Goal: Contribute content: Contribute content

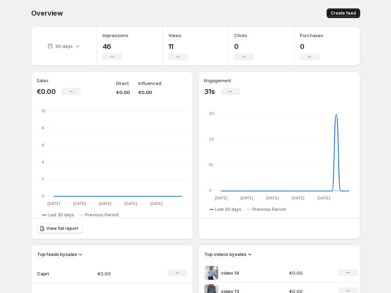
click at [341, 12] on span "Create feed" at bounding box center [343, 13] width 25 height 6
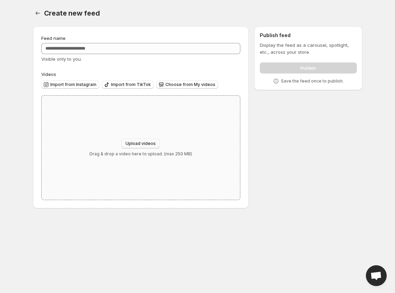
click at [148, 144] on span "Upload videos" at bounding box center [141, 144] width 30 height 6
type input "**********"
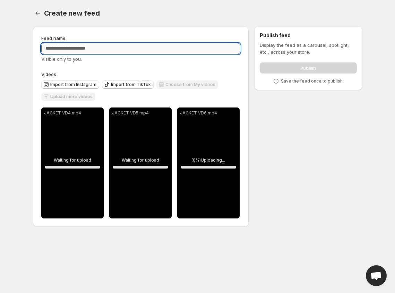
click at [85, 46] on input "Feed name" at bounding box center [140, 48] width 199 height 11
click at [49, 49] on input "*********" at bounding box center [140, 48] width 199 height 11
click at [51, 49] on input "*********" at bounding box center [140, 48] width 199 height 11
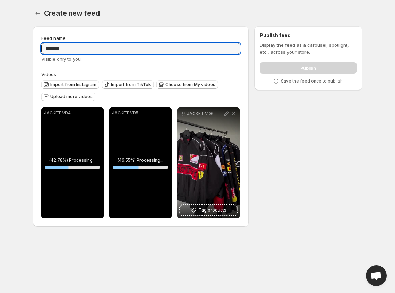
type input "********"
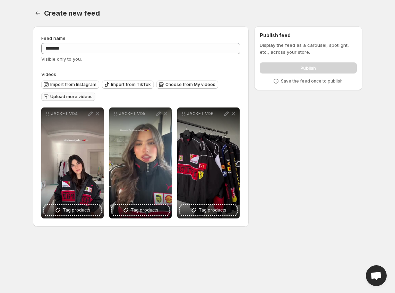
click at [79, 99] on span "Upload more videos" at bounding box center [71, 97] width 42 height 6
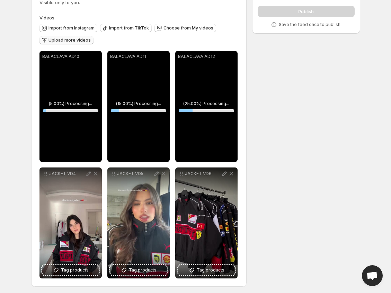
scroll to position [59, 0]
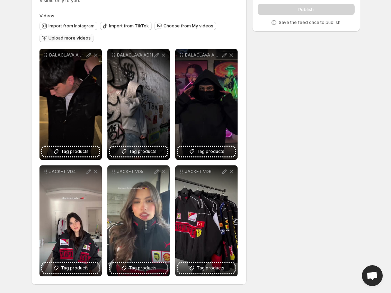
click at [46, 36] on icon "button" at bounding box center [44, 38] width 7 height 7
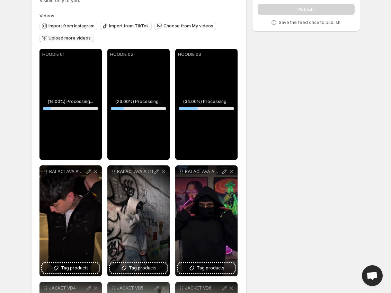
click at [68, 36] on span "Upload more videos" at bounding box center [70, 38] width 42 height 6
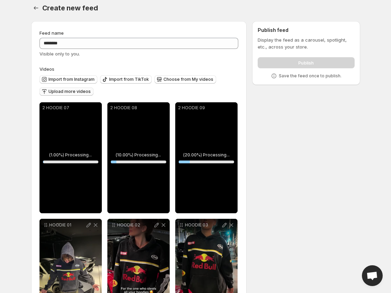
scroll to position [0, 0]
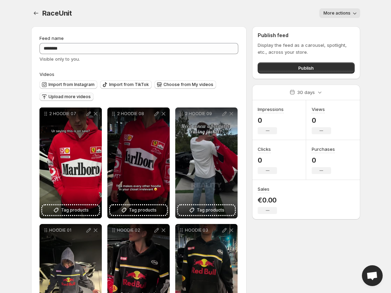
click at [62, 98] on span "Upload more videos" at bounding box center [70, 97] width 42 height 6
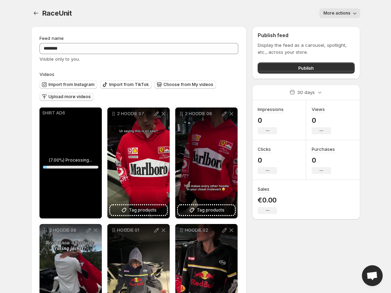
click at [59, 99] on span "Upload more videos" at bounding box center [70, 97] width 42 height 6
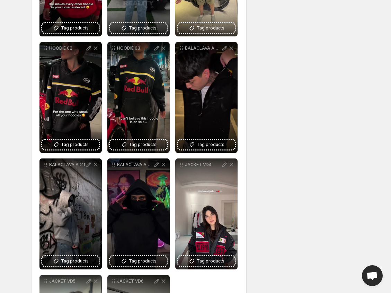
scroll to position [408, 0]
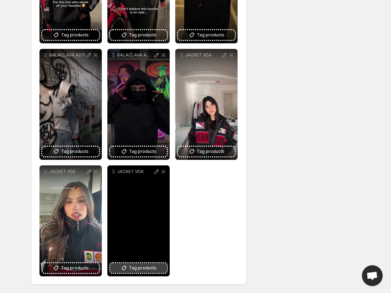
click at [144, 266] on span "Tag products" at bounding box center [143, 268] width 28 height 7
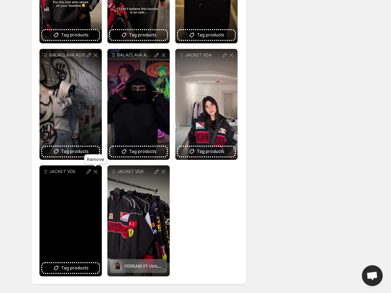
click at [95, 172] on icon at bounding box center [96, 172] width 4 height 4
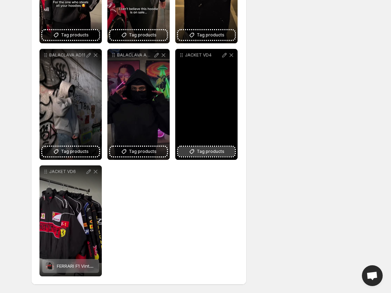
click at [197, 152] on button "Tag products" at bounding box center [206, 152] width 57 height 10
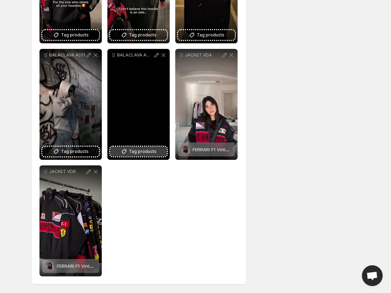
click at [128, 149] on icon at bounding box center [124, 151] width 7 height 7
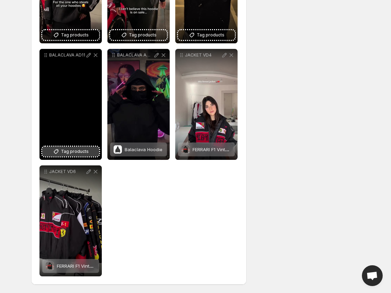
click at [68, 150] on span "Tag products" at bounding box center [75, 151] width 28 height 7
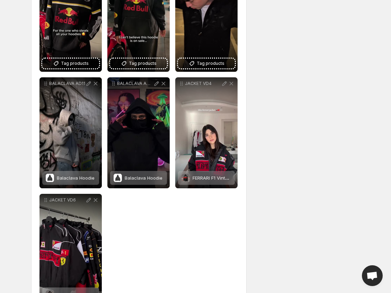
scroll to position [304, 0]
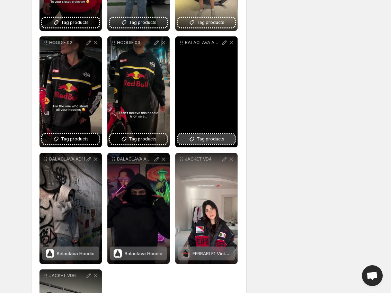
click at [229, 141] on button "Tag products" at bounding box center [206, 139] width 57 height 10
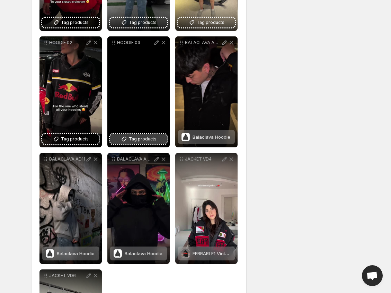
click at [157, 141] on button "Tag products" at bounding box center [138, 139] width 57 height 10
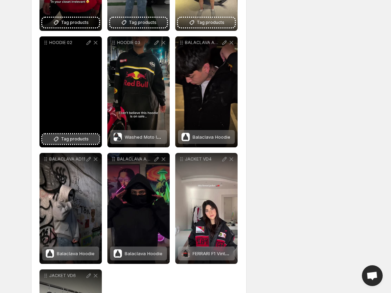
click at [73, 141] on span "Tag products" at bounding box center [75, 139] width 28 height 7
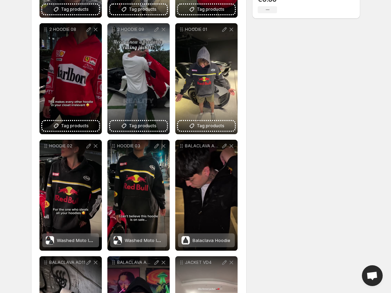
scroll to position [200, 0]
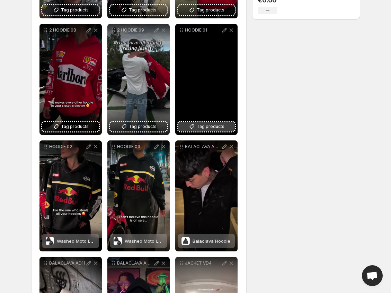
click at [212, 129] on span "Tag products" at bounding box center [211, 126] width 28 height 7
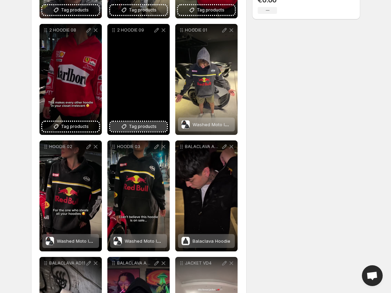
click at [136, 129] on span "Tag products" at bounding box center [143, 126] width 28 height 7
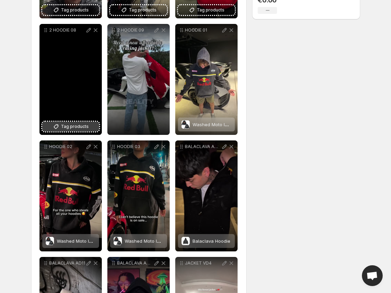
click at [68, 129] on span "Tag products" at bounding box center [75, 126] width 28 height 7
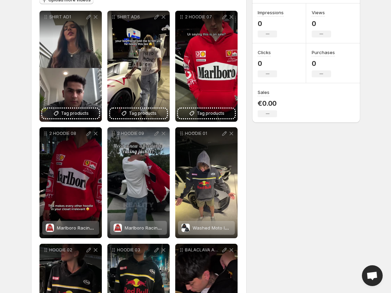
scroll to position [96, 0]
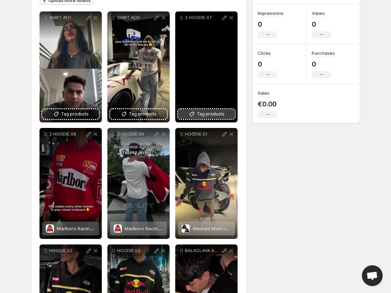
click at [215, 114] on span "Tag products" at bounding box center [211, 114] width 28 height 7
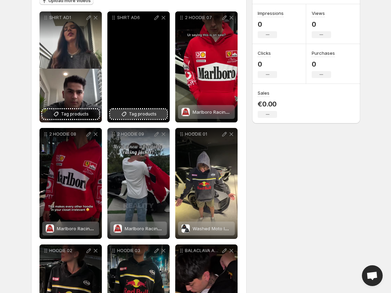
click at [126, 117] on icon at bounding box center [124, 114] width 7 height 7
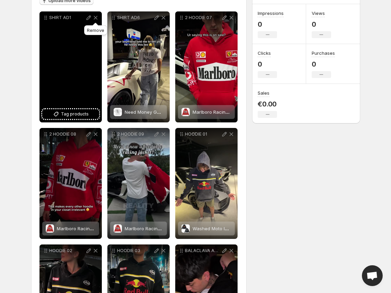
click at [94, 16] on icon at bounding box center [96, 18] width 4 height 4
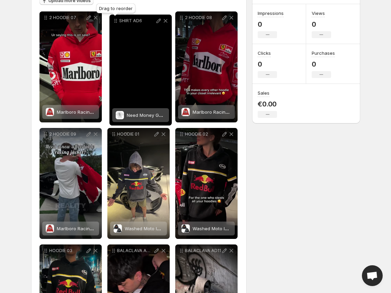
drag, startPoint x: 52, startPoint y: 19, endPoint x: 120, endPoint y: 21, distance: 68.0
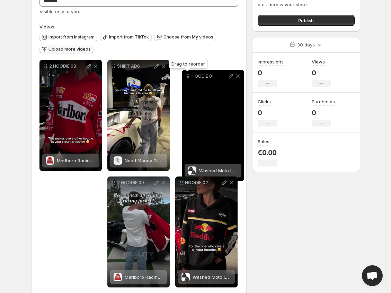
drag, startPoint x: 112, startPoint y: 135, endPoint x: 187, endPoint y: 33, distance: 125.5
click at [187, 73] on icon at bounding box center [188, 76] width 7 height 7
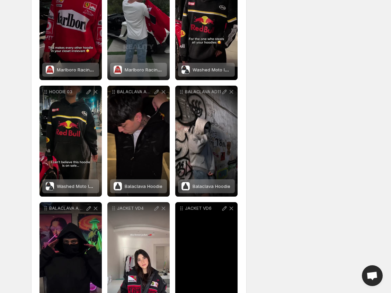
scroll to position [179, 0]
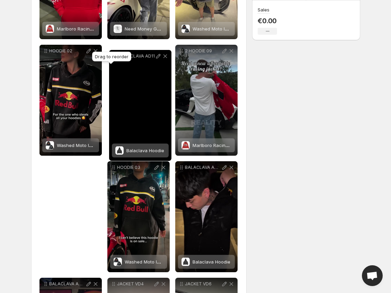
drag, startPoint x: 176, startPoint y: 161, endPoint x: 117, endPoint y: 58, distance: 119.2
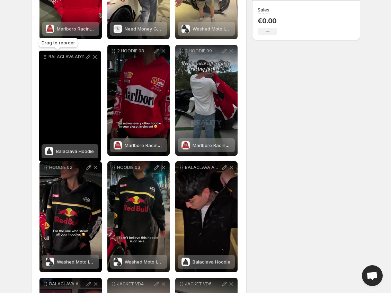
drag, startPoint x: 100, startPoint y: 50, endPoint x: 45, endPoint y: 53, distance: 54.9
click at [45, 53] on icon at bounding box center [45, 56] width 7 height 7
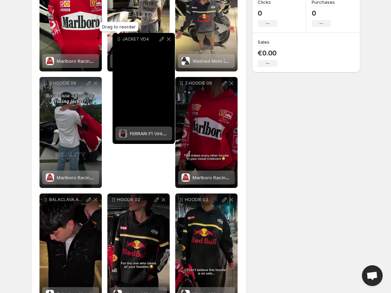
scroll to position [143, 0]
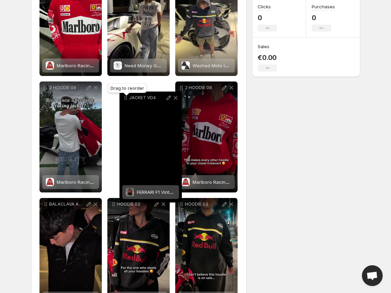
drag, startPoint x: 113, startPoint y: 236, endPoint x: 123, endPoint y: 99, distance: 137.7
click at [123, 99] on icon at bounding box center [125, 97] width 7 height 7
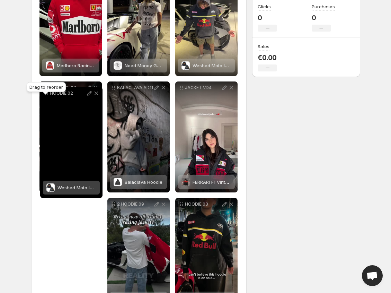
drag, startPoint x: 125, startPoint y: 194, endPoint x: 45, endPoint y: 93, distance: 128.8
click at [45, 93] on body "**********" at bounding box center [195, 3] width 391 height 293
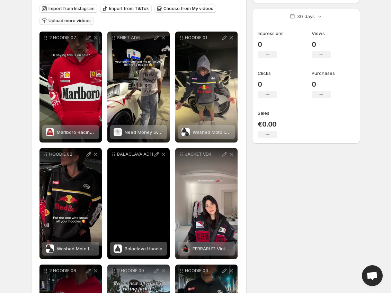
scroll to position [73, 0]
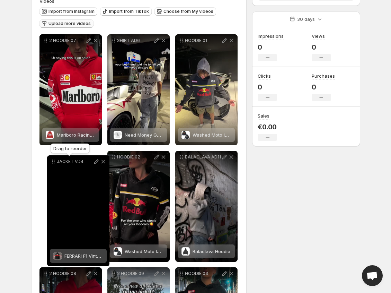
drag, startPoint x: 182, startPoint y: 157, endPoint x: 54, endPoint y: 162, distance: 128.4
click at [54, 162] on icon at bounding box center [54, 161] width 1 height 1
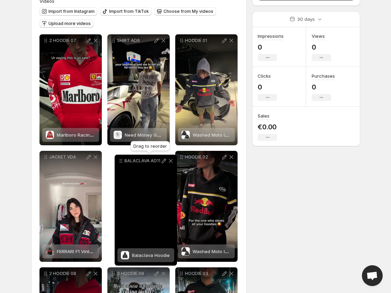
drag, startPoint x: 181, startPoint y: 158, endPoint x: 122, endPoint y: 162, distance: 59.4
click at [120, 162] on icon at bounding box center [120, 162] width 1 height 1
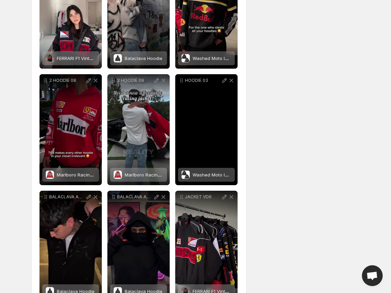
scroll to position [281, 0]
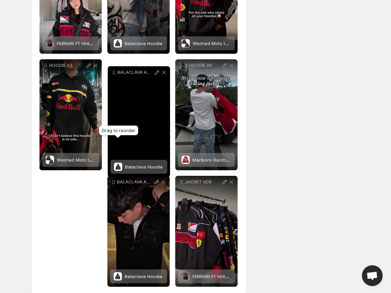
drag, startPoint x: 115, startPoint y: 183, endPoint x: 115, endPoint y: 73, distance: 109.6
click at [115, 73] on icon at bounding box center [114, 72] width 7 height 7
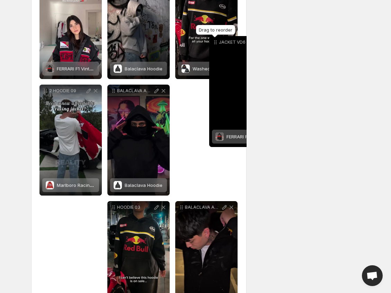
scroll to position [249, 0]
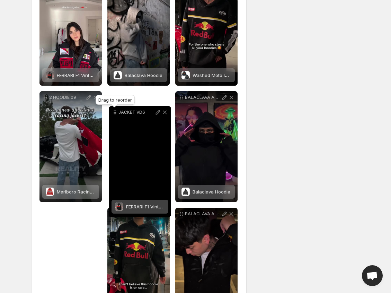
drag, startPoint x: 179, startPoint y: 182, endPoint x: 113, endPoint y: 112, distance: 96.4
click at [113, 112] on icon at bounding box center [115, 112] width 7 height 7
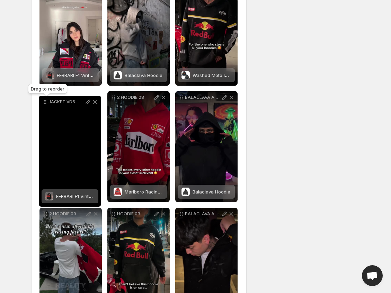
drag, startPoint x: 113, startPoint y: 97, endPoint x: 44, endPoint y: 102, distance: 68.8
click at [44, 102] on icon at bounding box center [44, 102] width 1 height 1
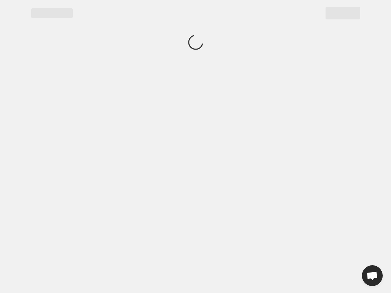
scroll to position [0, 0]
